Goal: Information Seeking & Learning: Learn about a topic

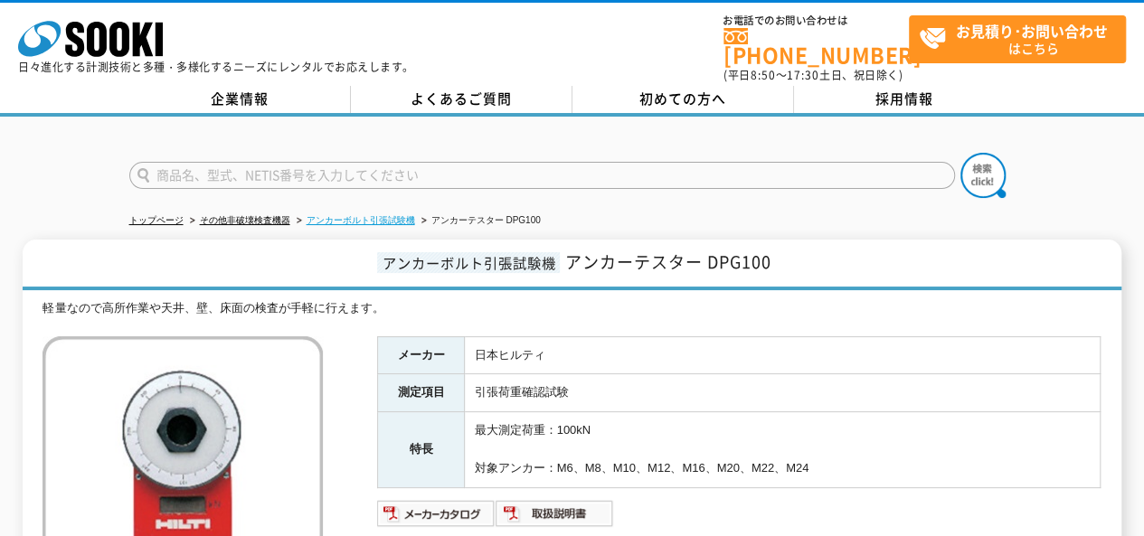
click at [334, 215] on link "アンカーボルト引張試験機" at bounding box center [361, 220] width 109 height 10
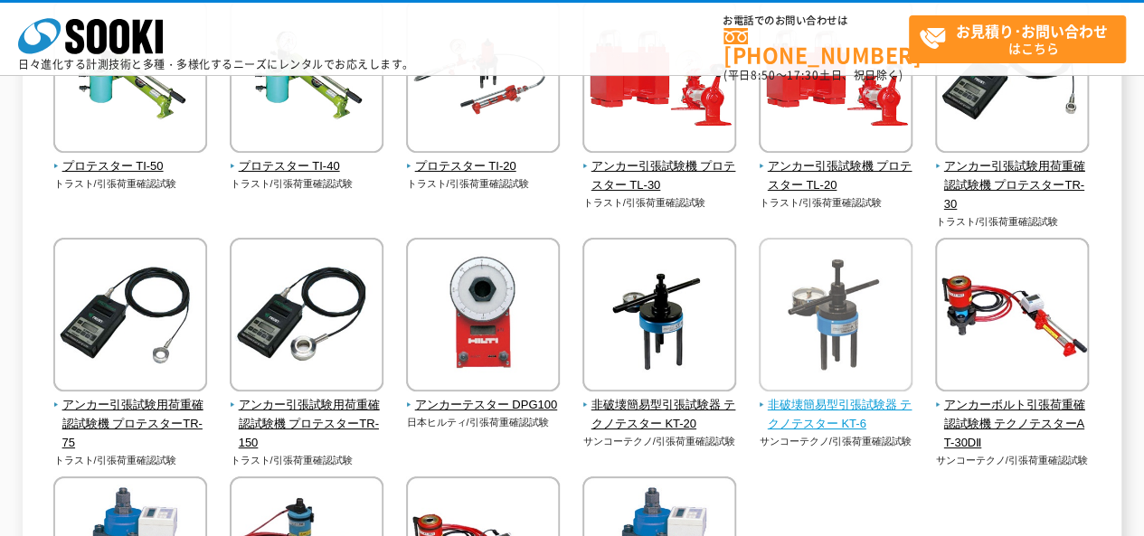
scroll to position [181, 0]
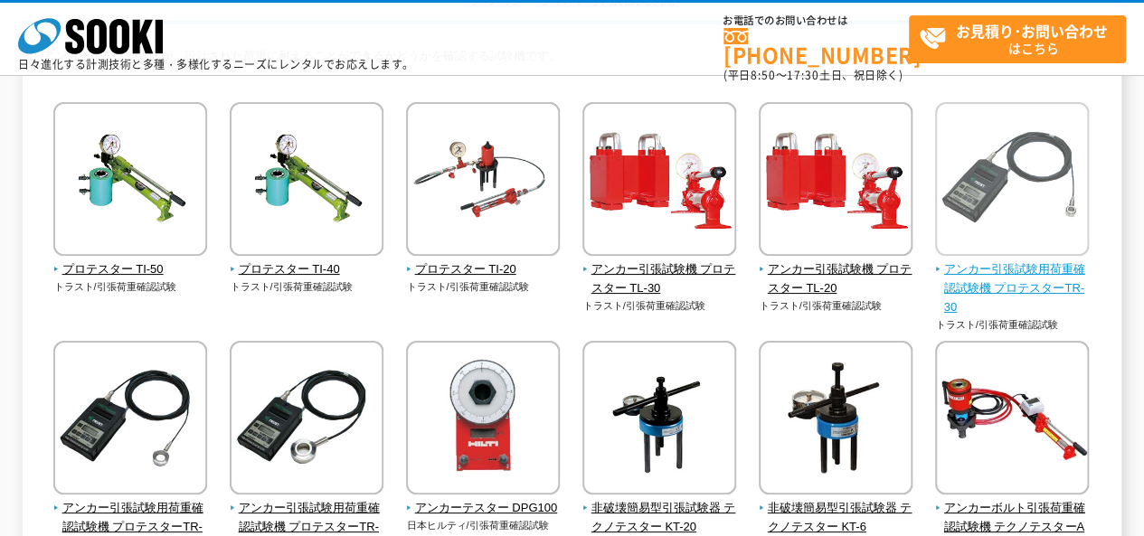
click at [985, 242] on img at bounding box center [1012, 181] width 154 height 158
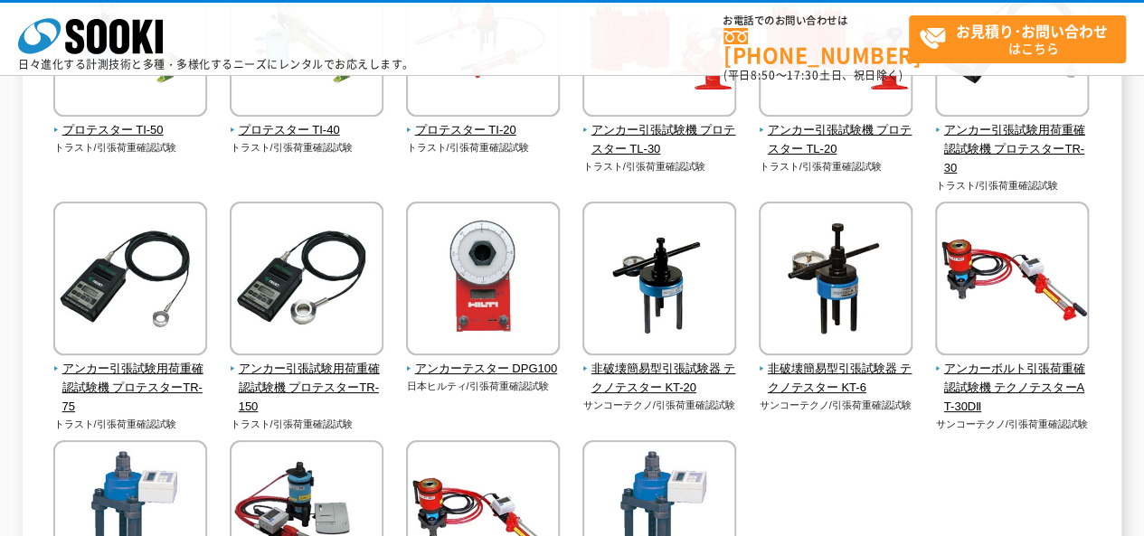
scroll to position [452, 0]
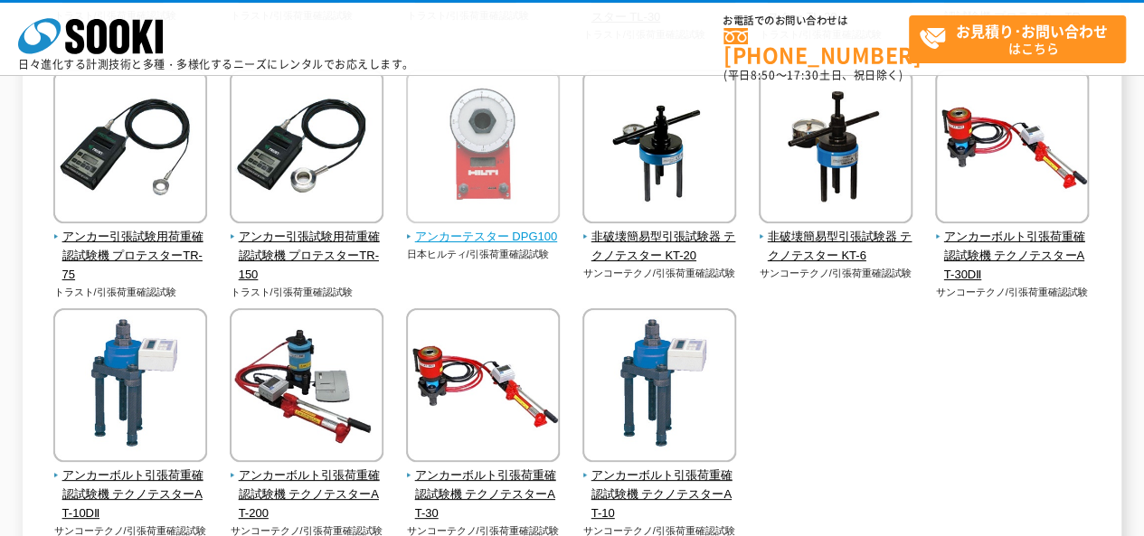
click at [519, 188] on img at bounding box center [483, 149] width 154 height 158
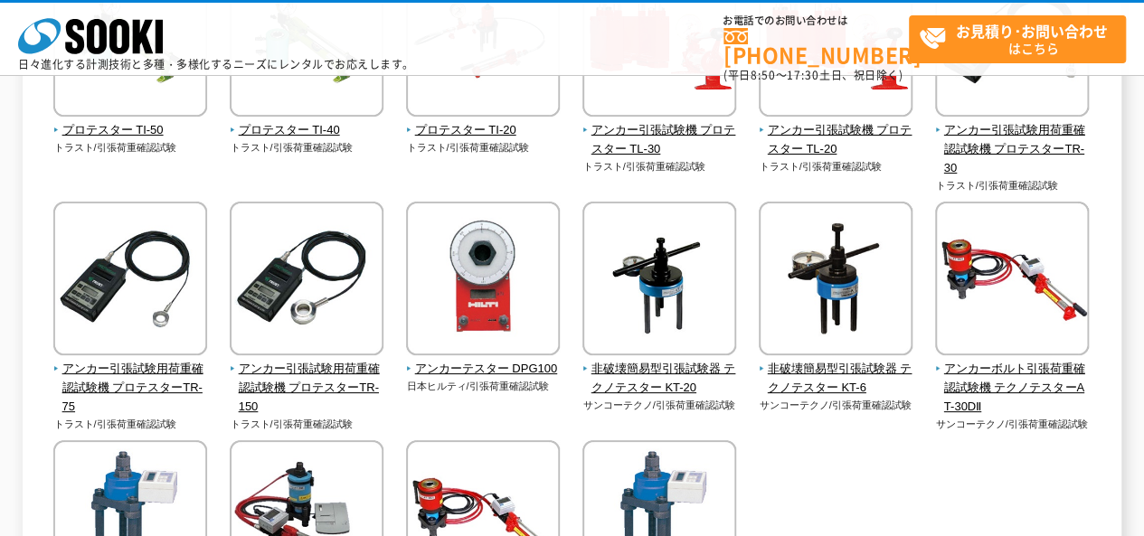
scroll to position [362, 0]
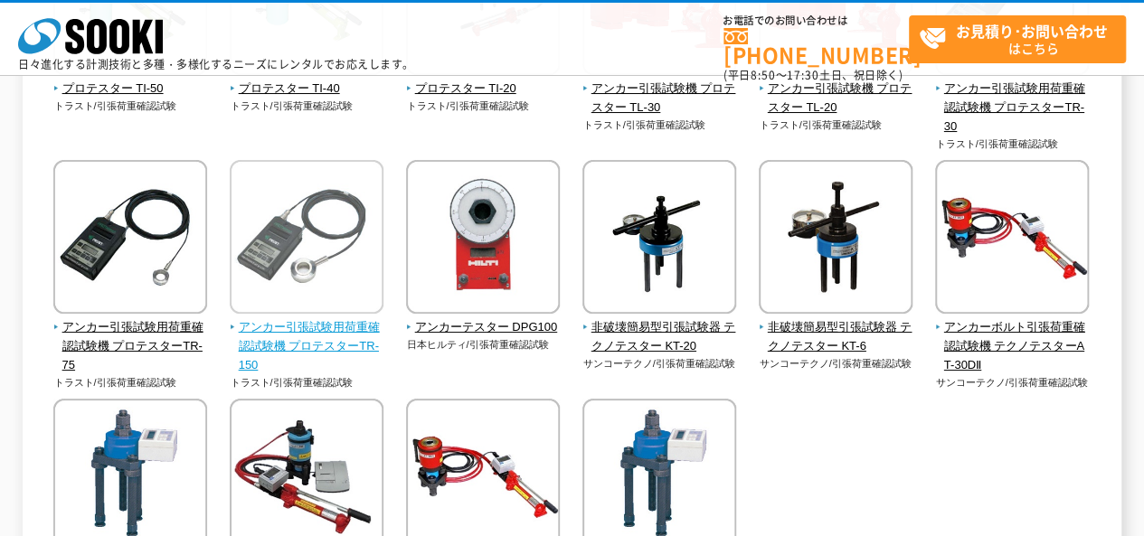
click at [329, 337] on span "アンカー引張試験用荷重確認試験機 プロテスターTR-150" at bounding box center [307, 346] width 155 height 56
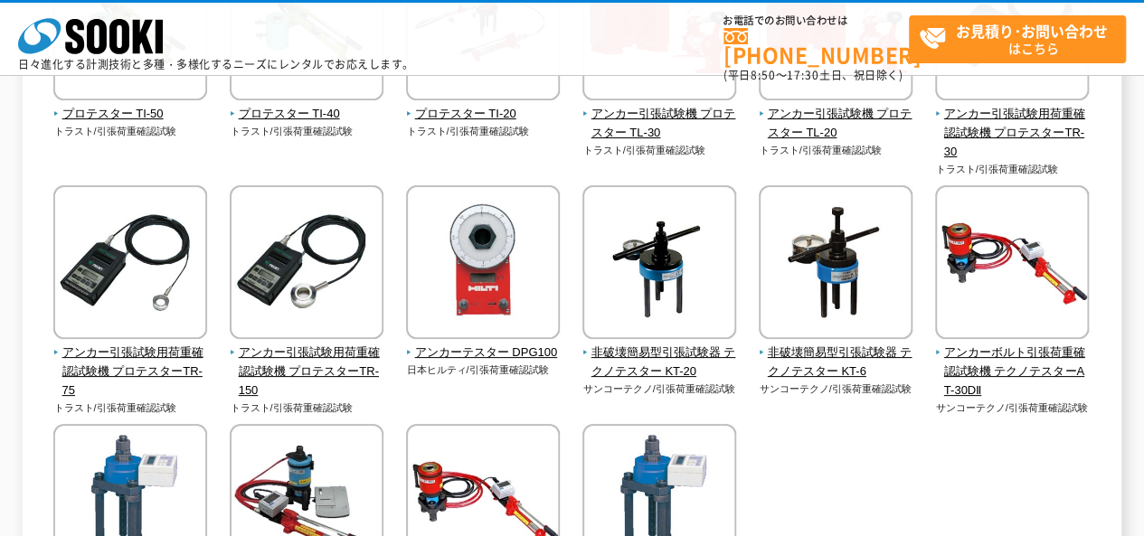
scroll to position [452, 0]
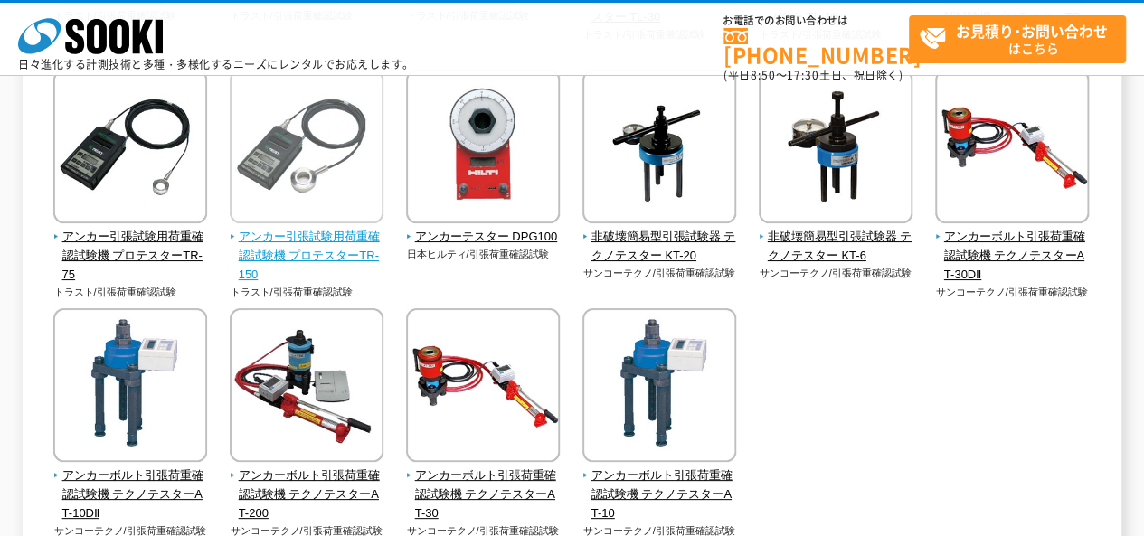
click at [314, 249] on span "アンカー引張試験用荷重確認試験機 プロテスターTR-150" at bounding box center [307, 256] width 155 height 56
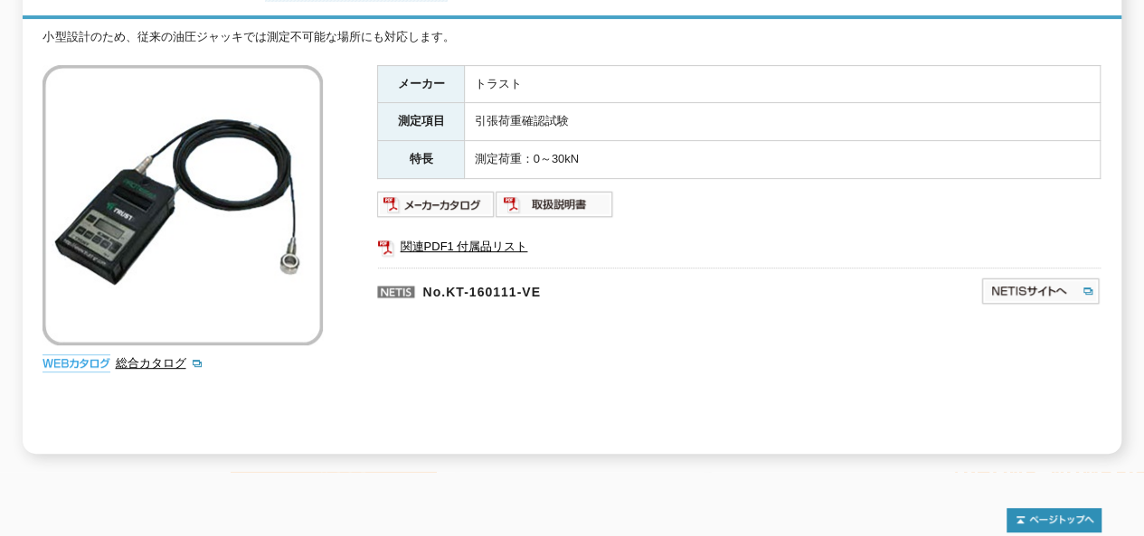
scroll to position [181, 0]
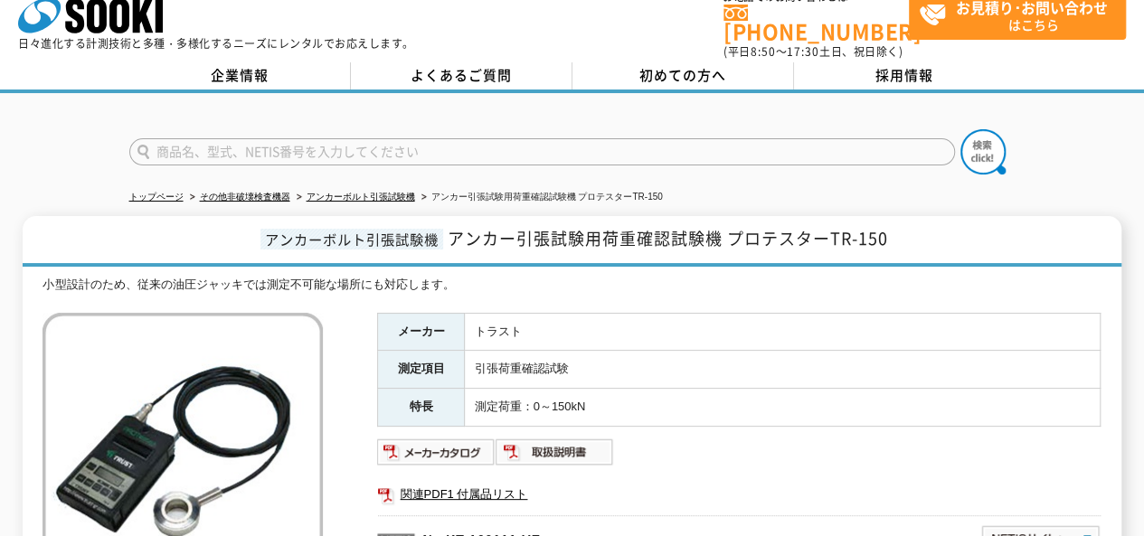
scroll to position [271, 0]
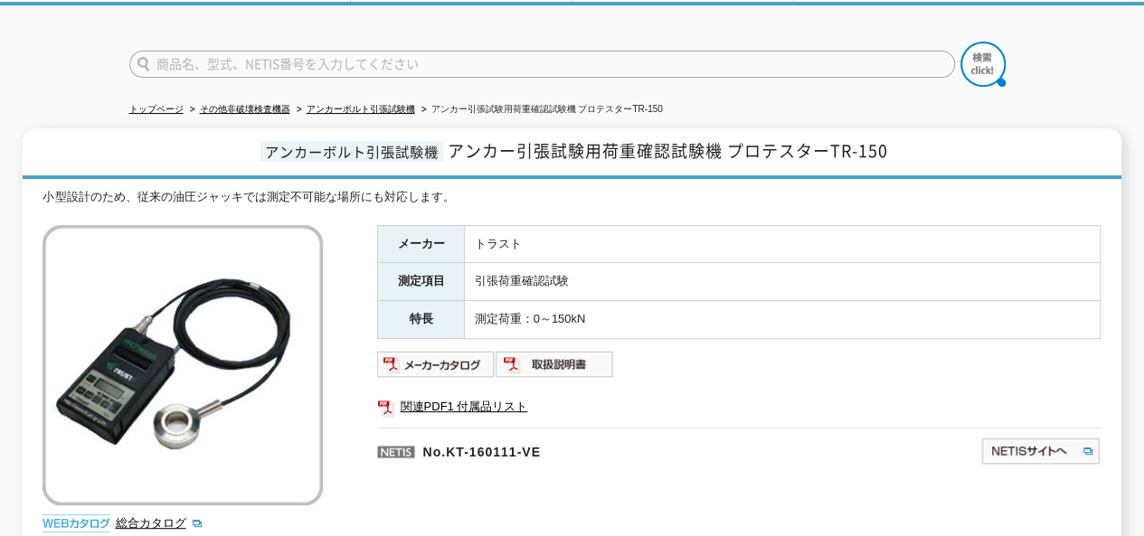
scroll to position [362, 0]
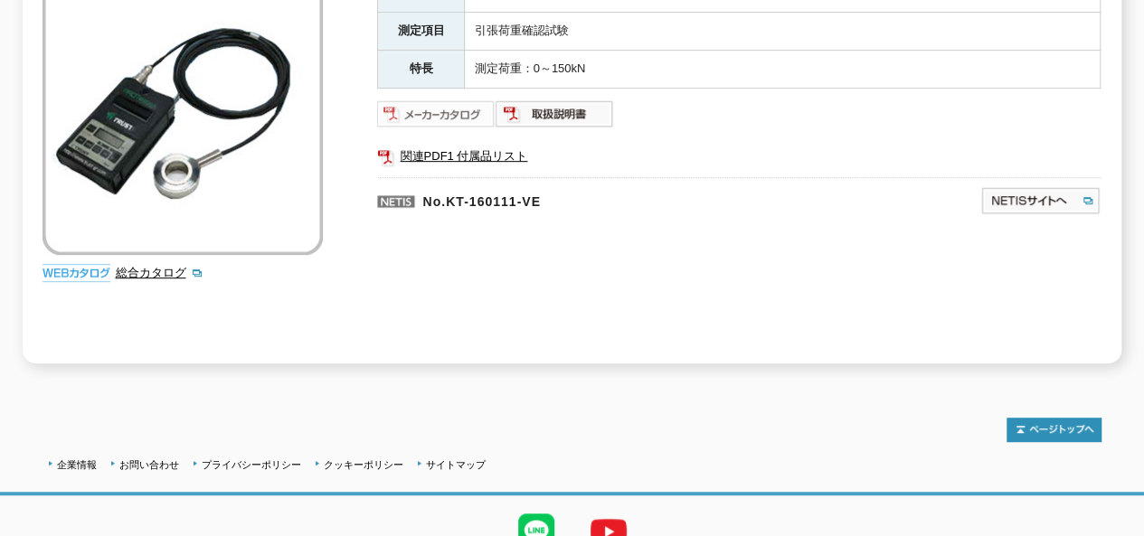
type input "商品名、型式、NETIS番号を入力してください"
click at [449, 101] on img at bounding box center [436, 114] width 119 height 29
click at [456, 145] on link "関連PDF1 付属品リスト" at bounding box center [739, 157] width 724 height 24
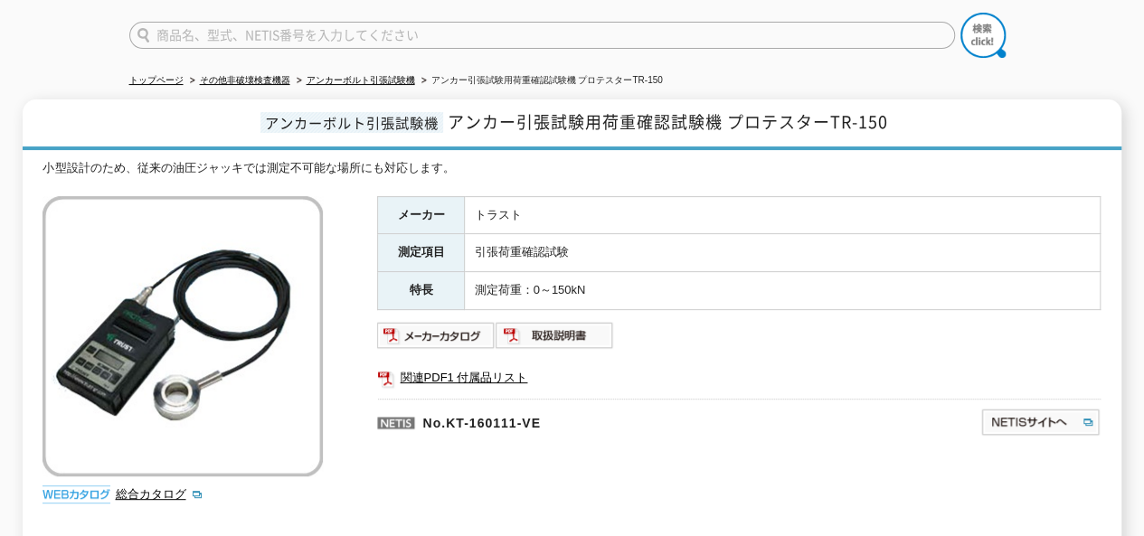
scroll to position [181, 0]
